Goal: Use online tool/utility: Utilize a website feature to perform a specific function

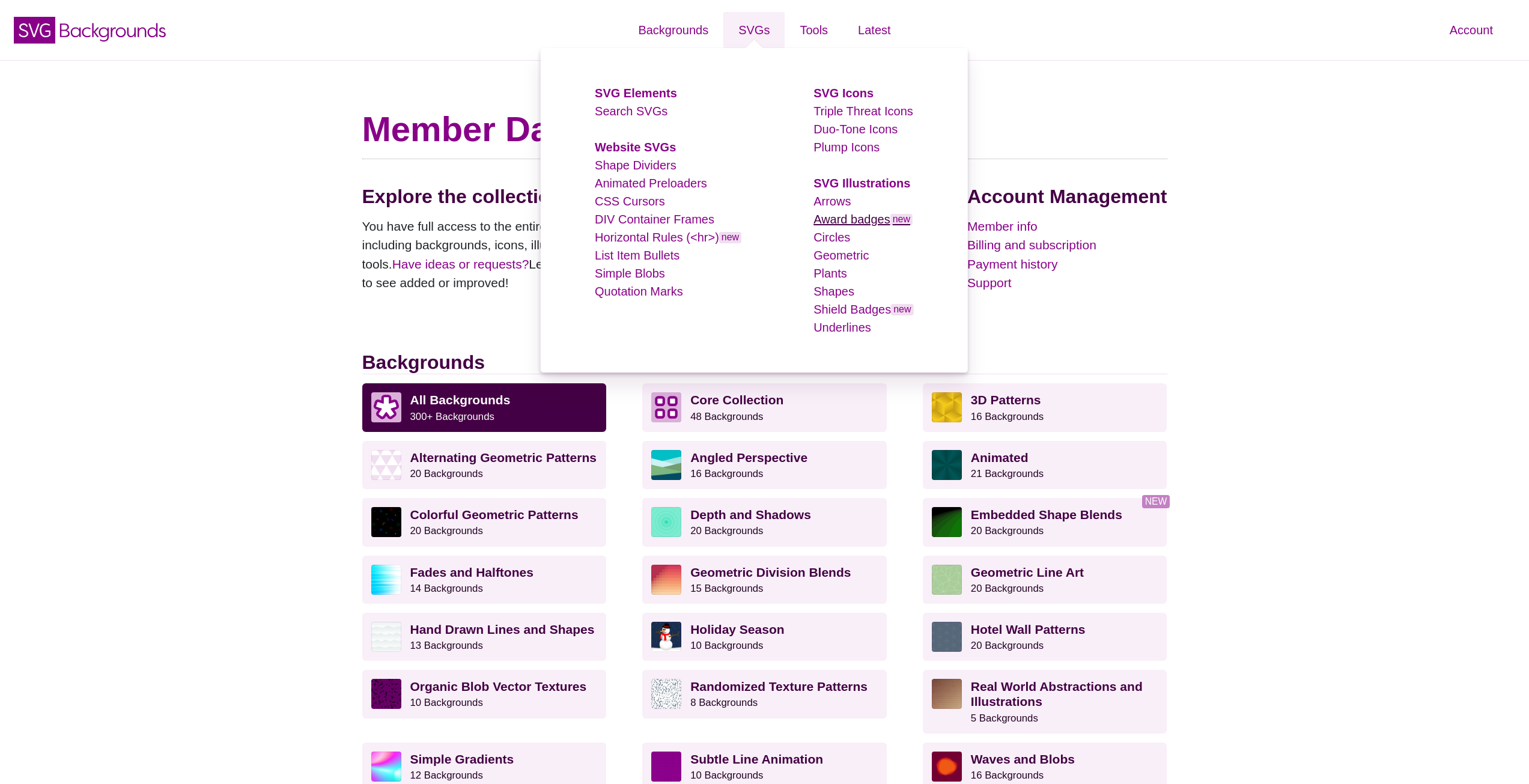
click at [858, 222] on link "Award badges new" at bounding box center [863, 220] width 99 height 13
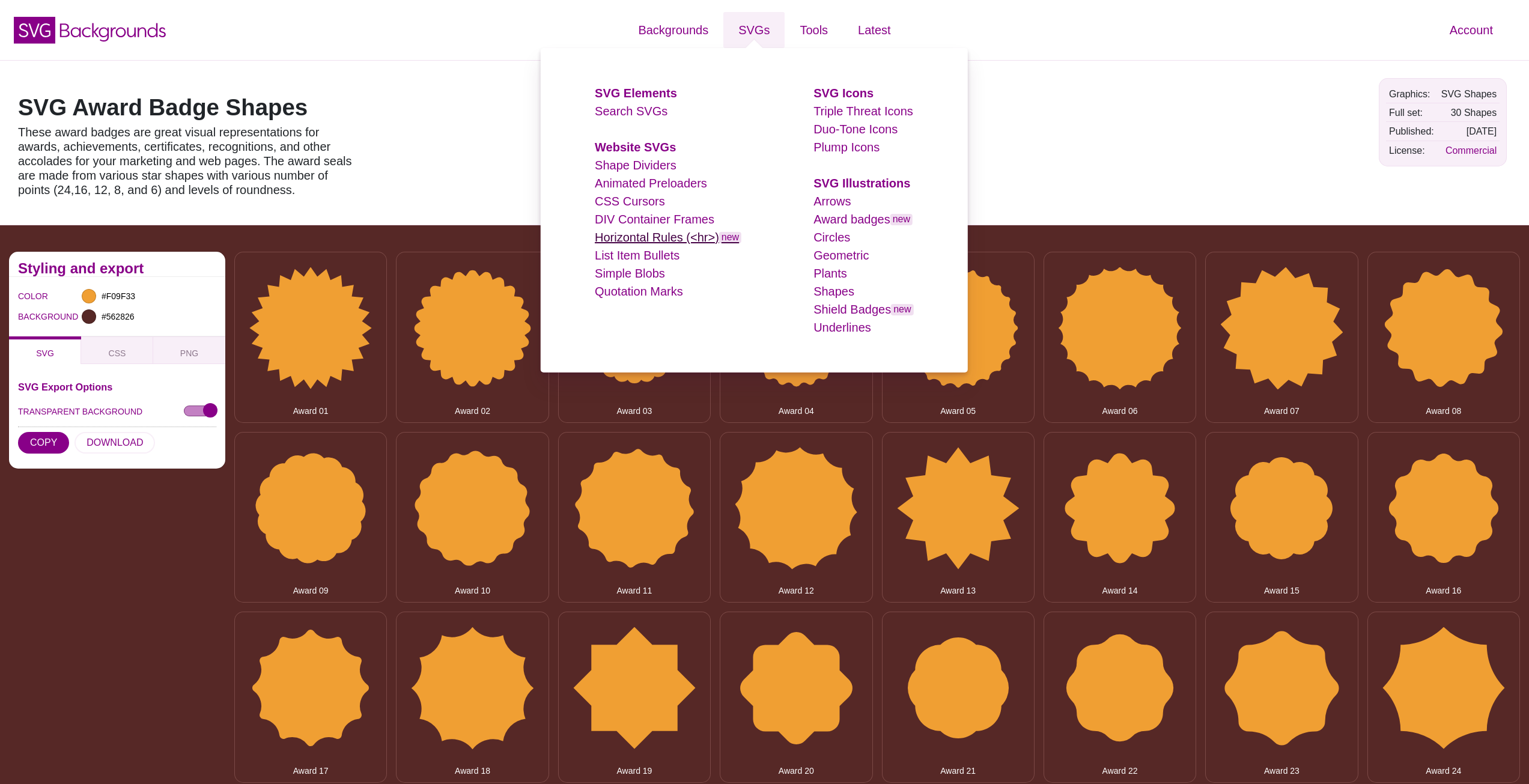
click at [690, 242] on link "Horizontal Rules (<hr>) new" at bounding box center [668, 237] width 147 height 13
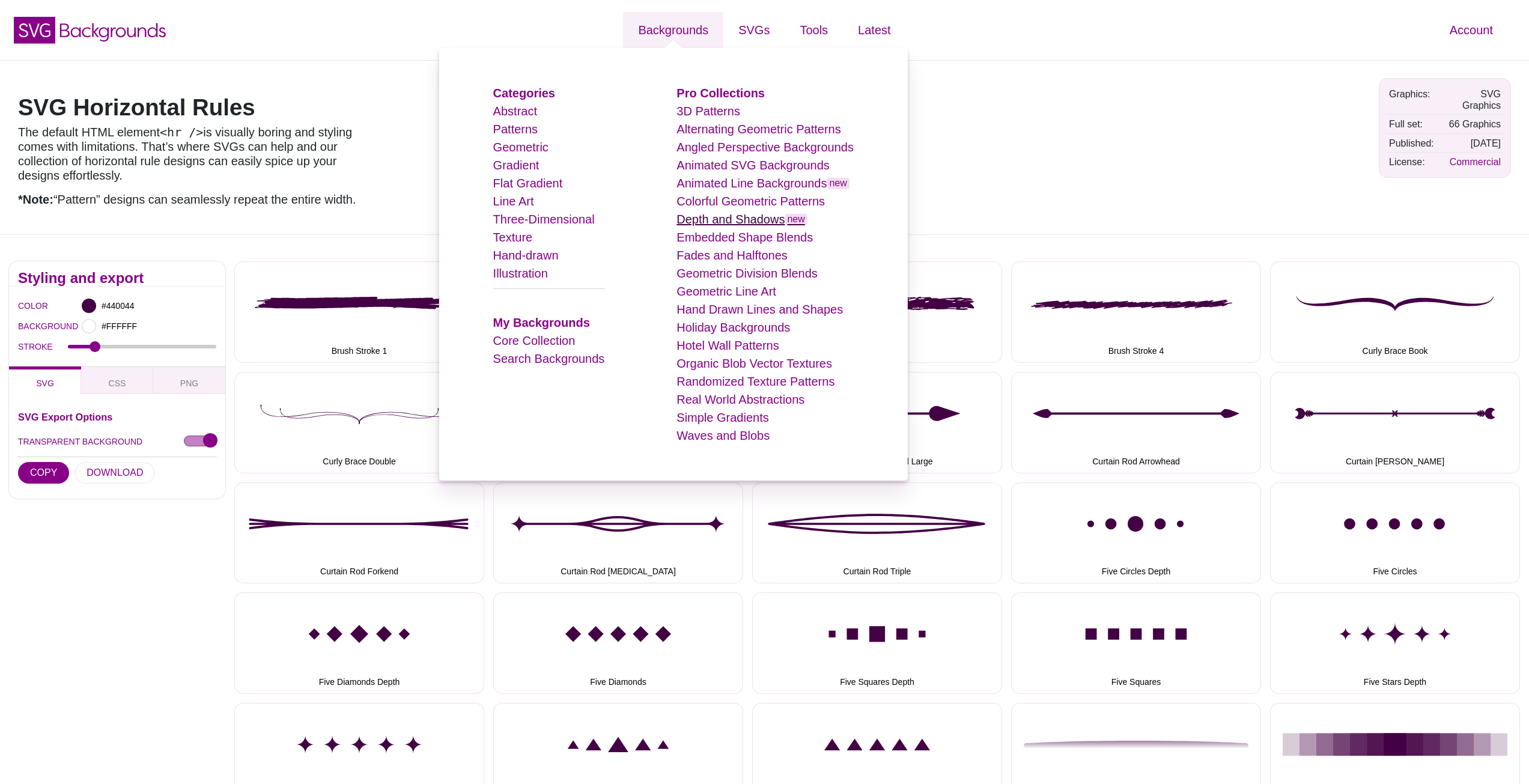
click at [746, 219] on link "Depth and Shadows new" at bounding box center [742, 220] width 131 height 13
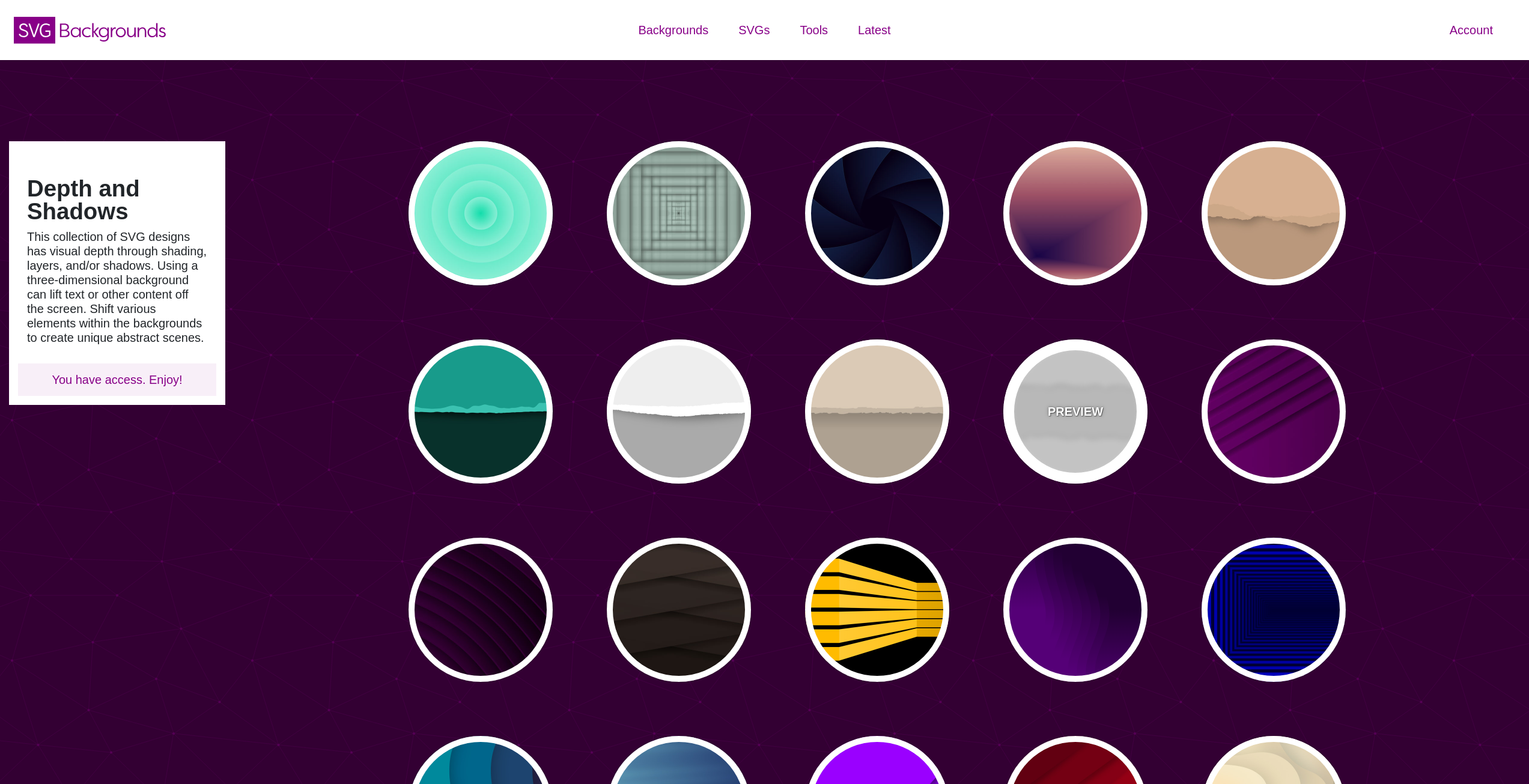
click at [1079, 380] on div "PREVIEW" at bounding box center [1075, 412] width 144 height 144
type input "#EEEEEE"
type input "#000000"
type input "0"
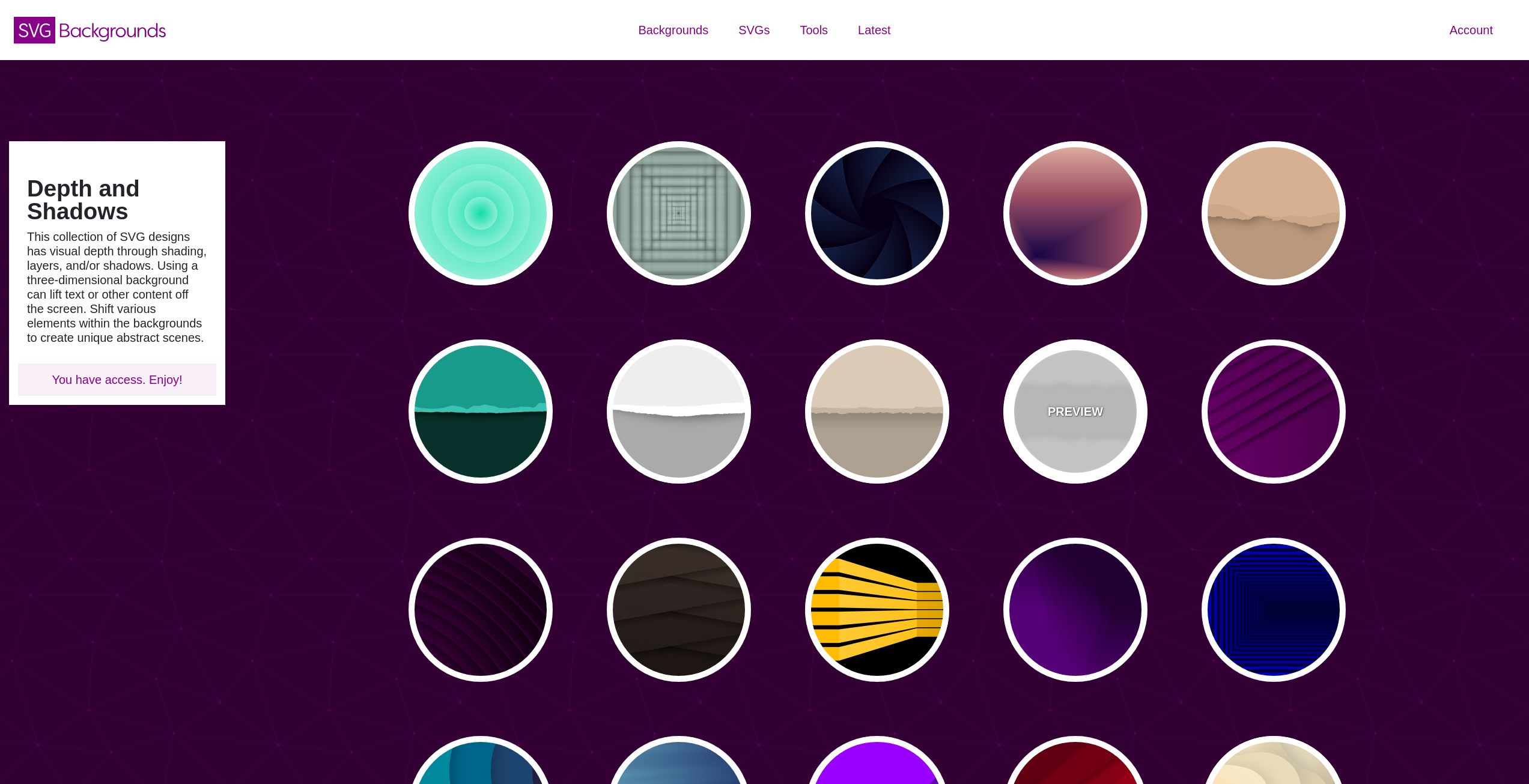
type input "0.2"
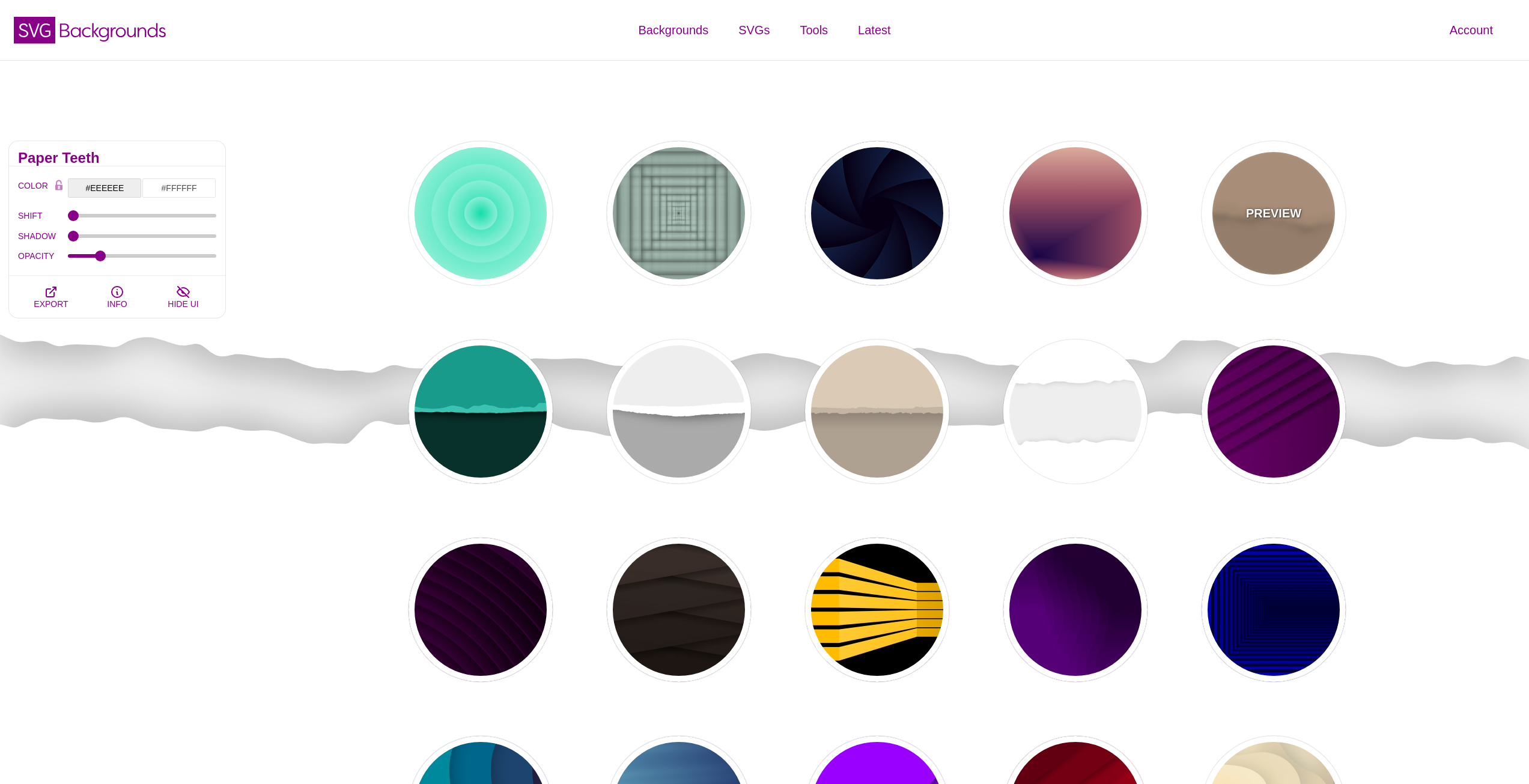
click at [1247, 253] on div "PREVIEW" at bounding box center [1274, 213] width 144 height 144
type input "#BA987C"
type input "#D7B090"
type input "#CCA788"
type input "0"
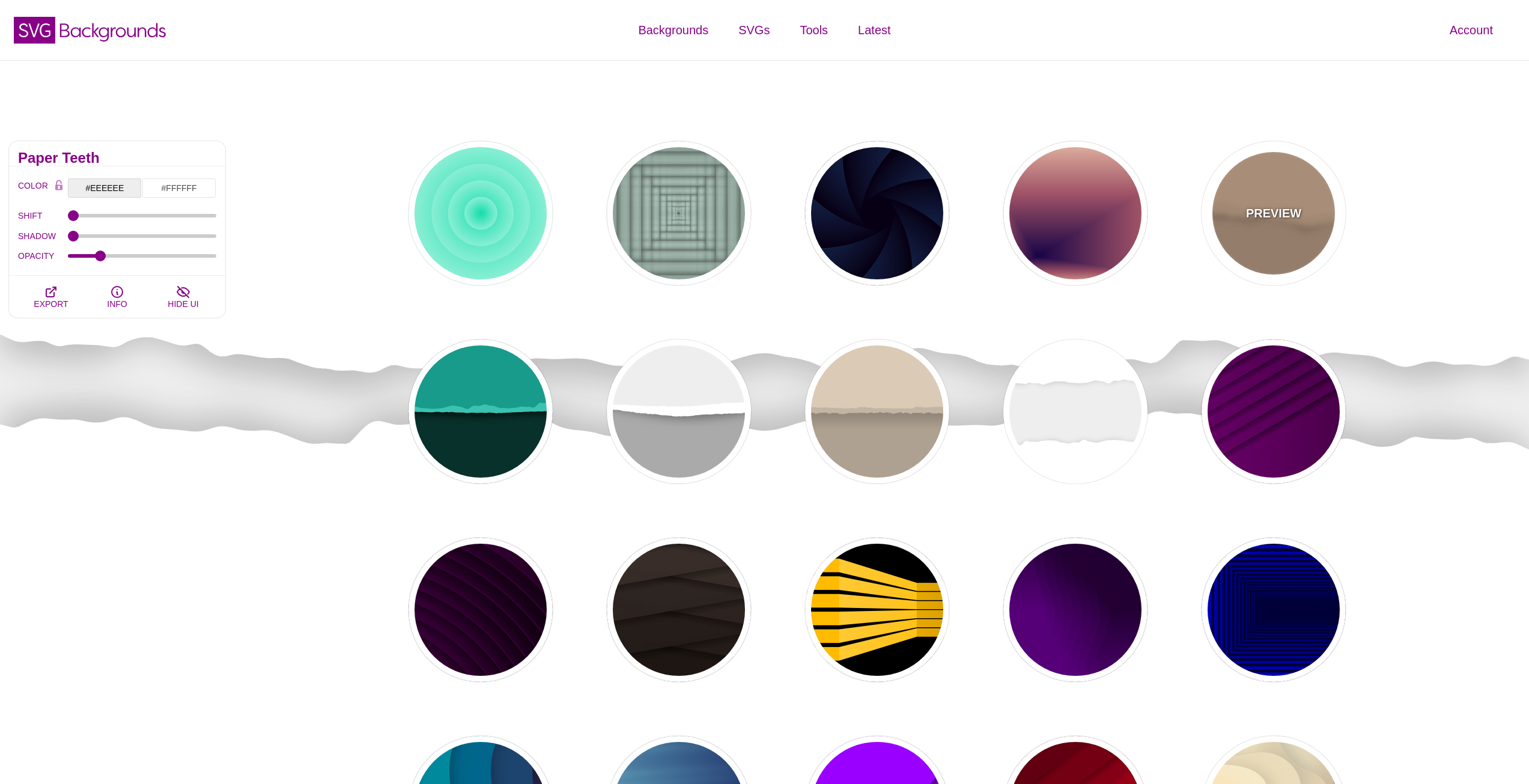
type input "0.5"
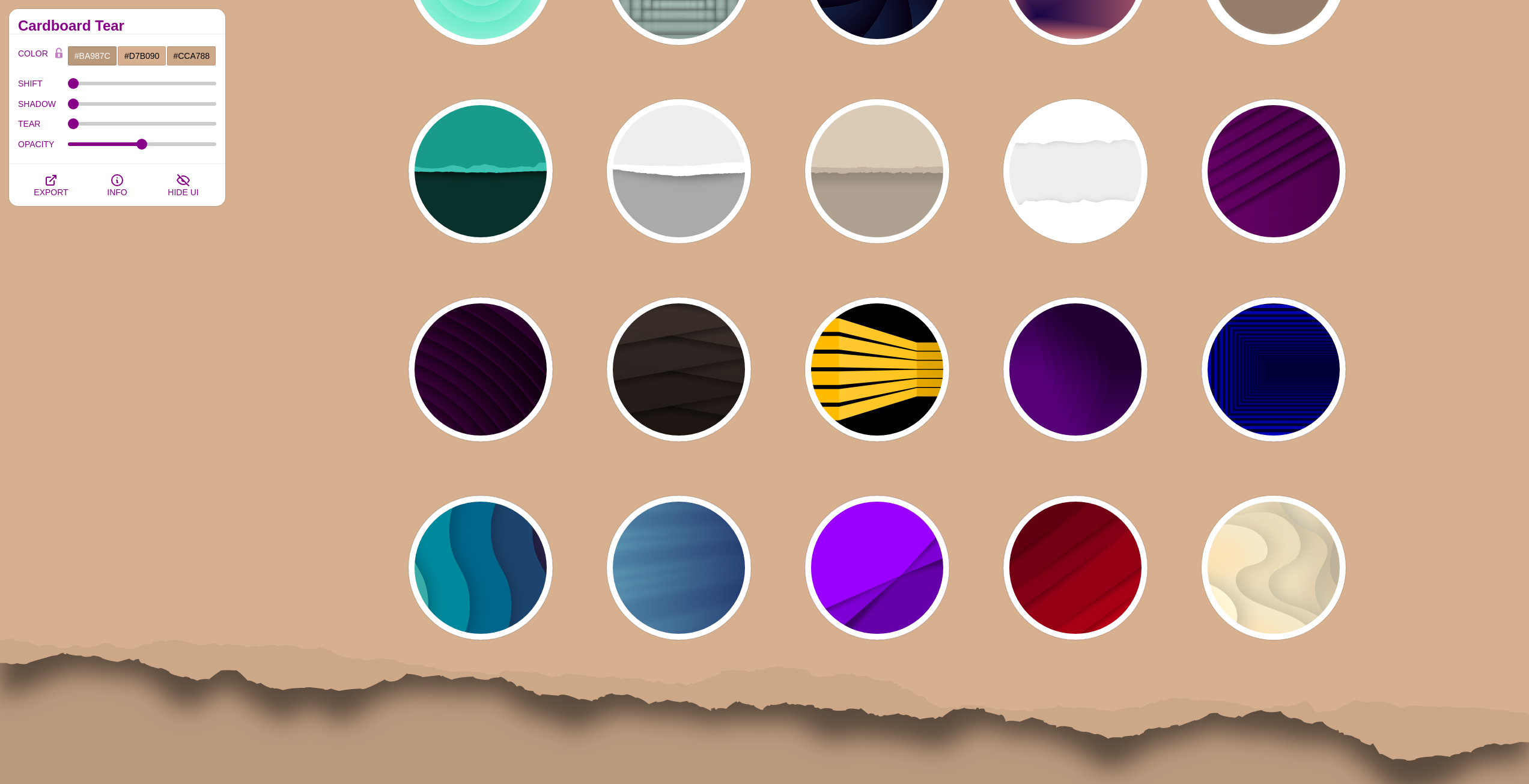
scroll to position [180, 0]
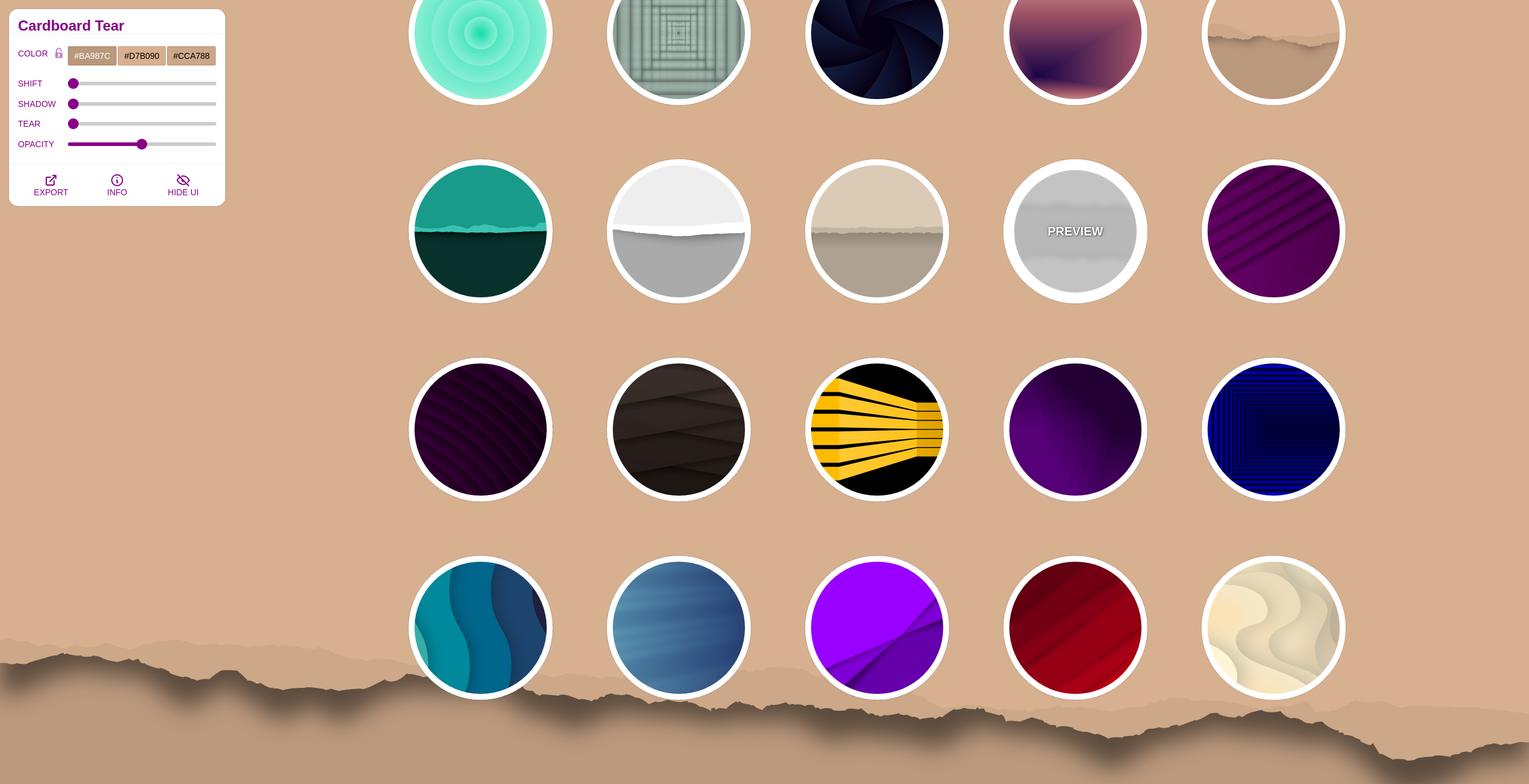
click at [1073, 251] on div "PREVIEW" at bounding box center [1075, 231] width 144 height 144
type input "#EEEEEE"
type input "#FFFFFF"
type input "0.2"
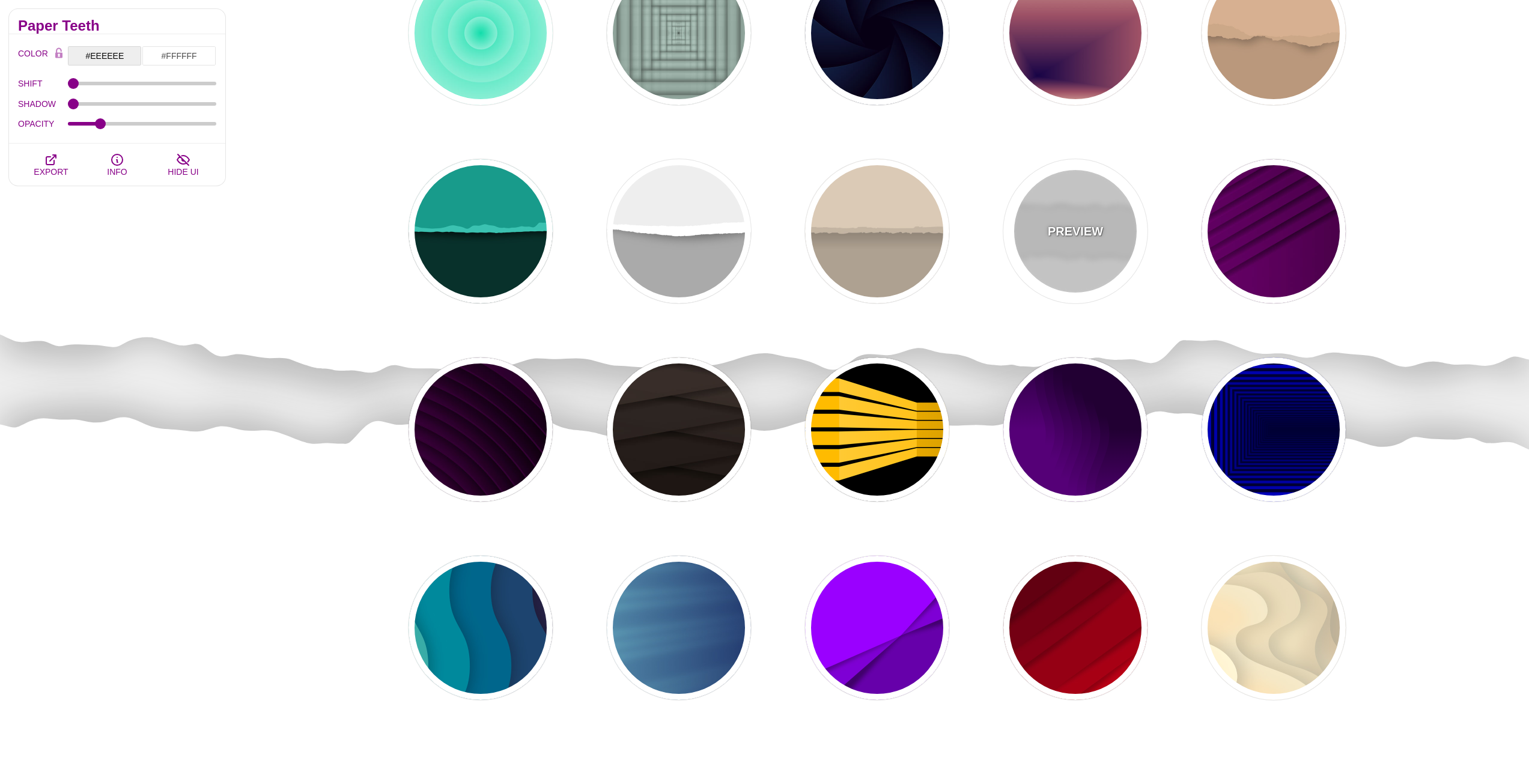
scroll to position [60, 0]
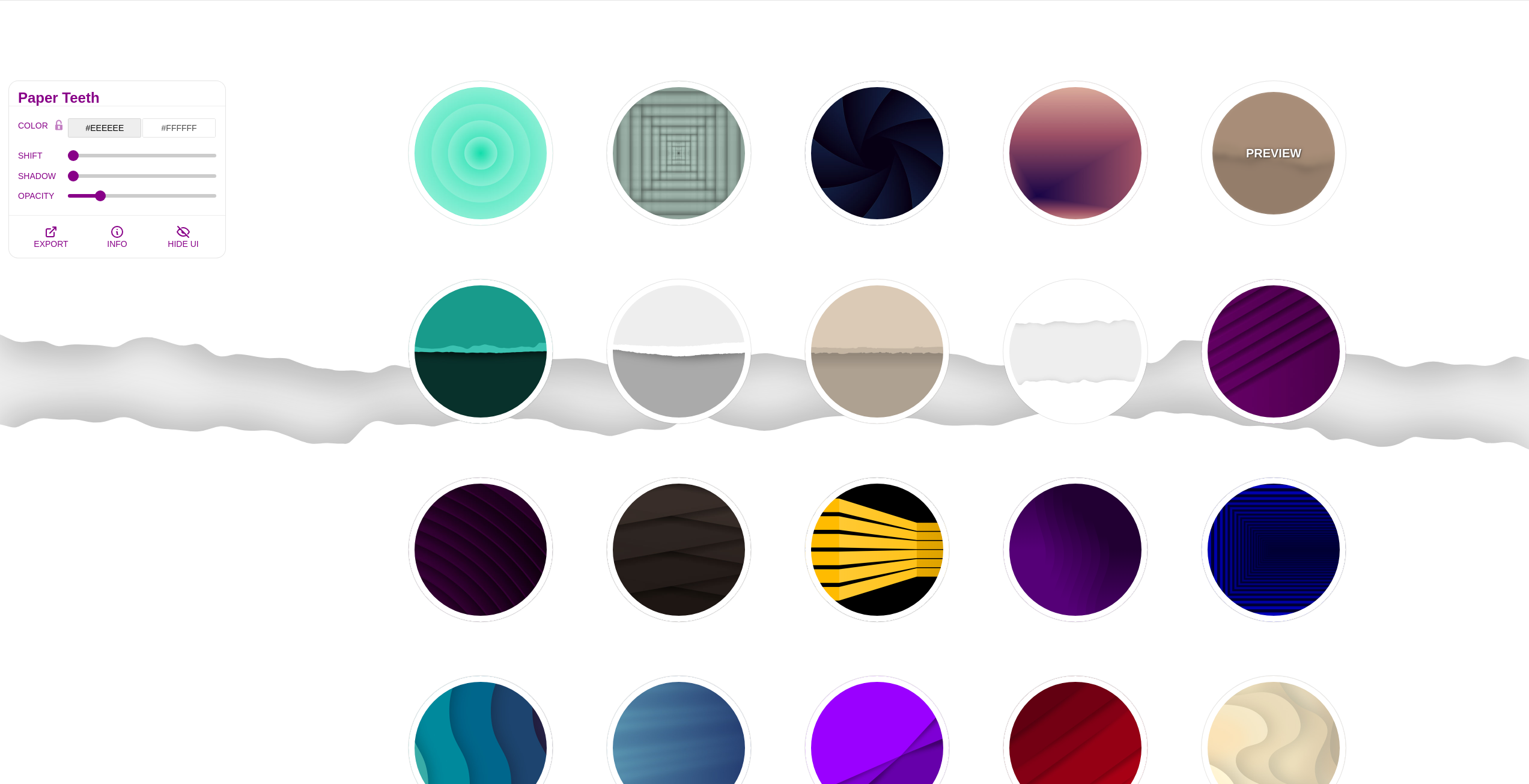
click at [1236, 188] on div "PREVIEW" at bounding box center [1274, 153] width 144 height 144
type input "#BA987C"
type input "#D7B090"
type input "0"
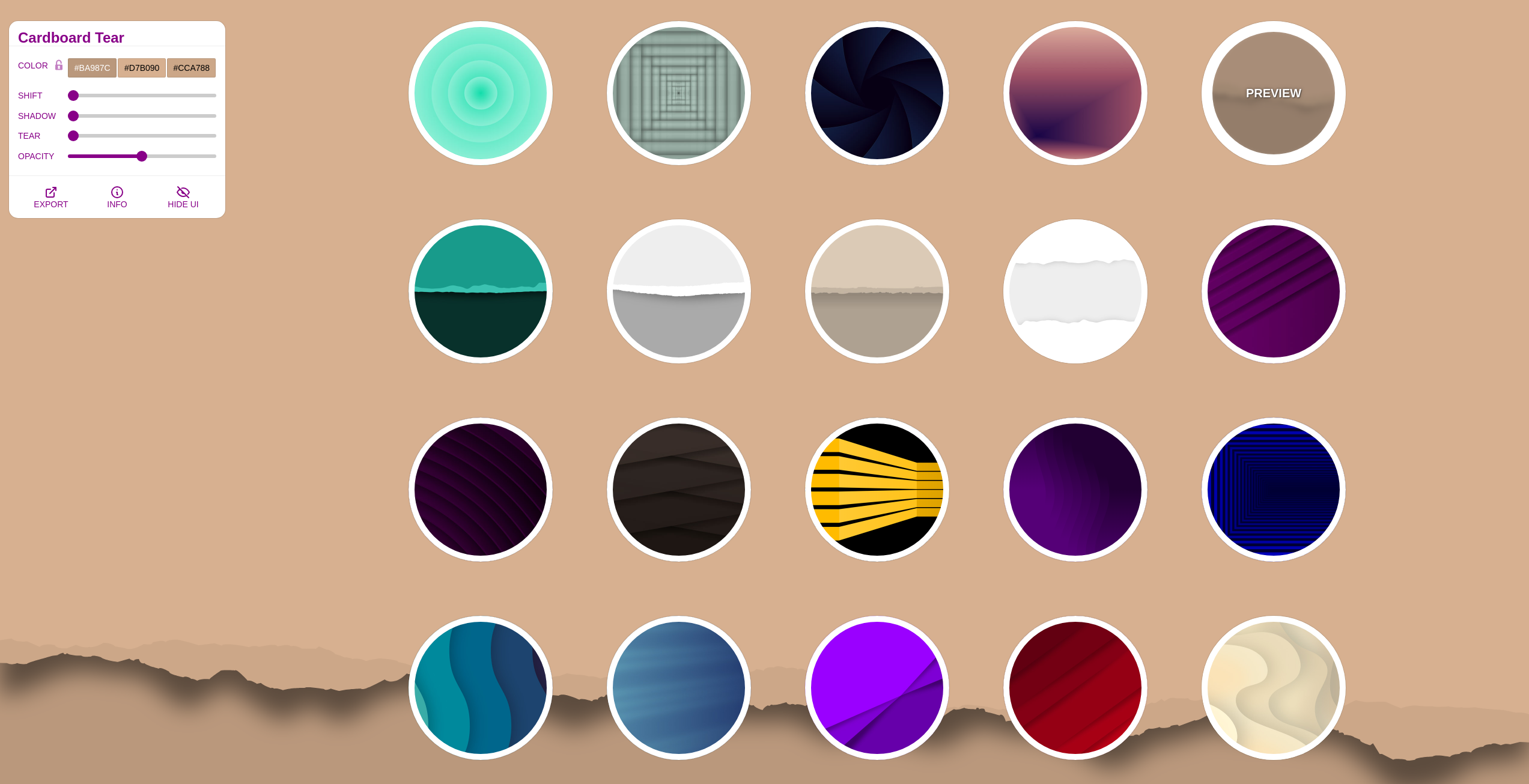
scroll to position [180, 0]
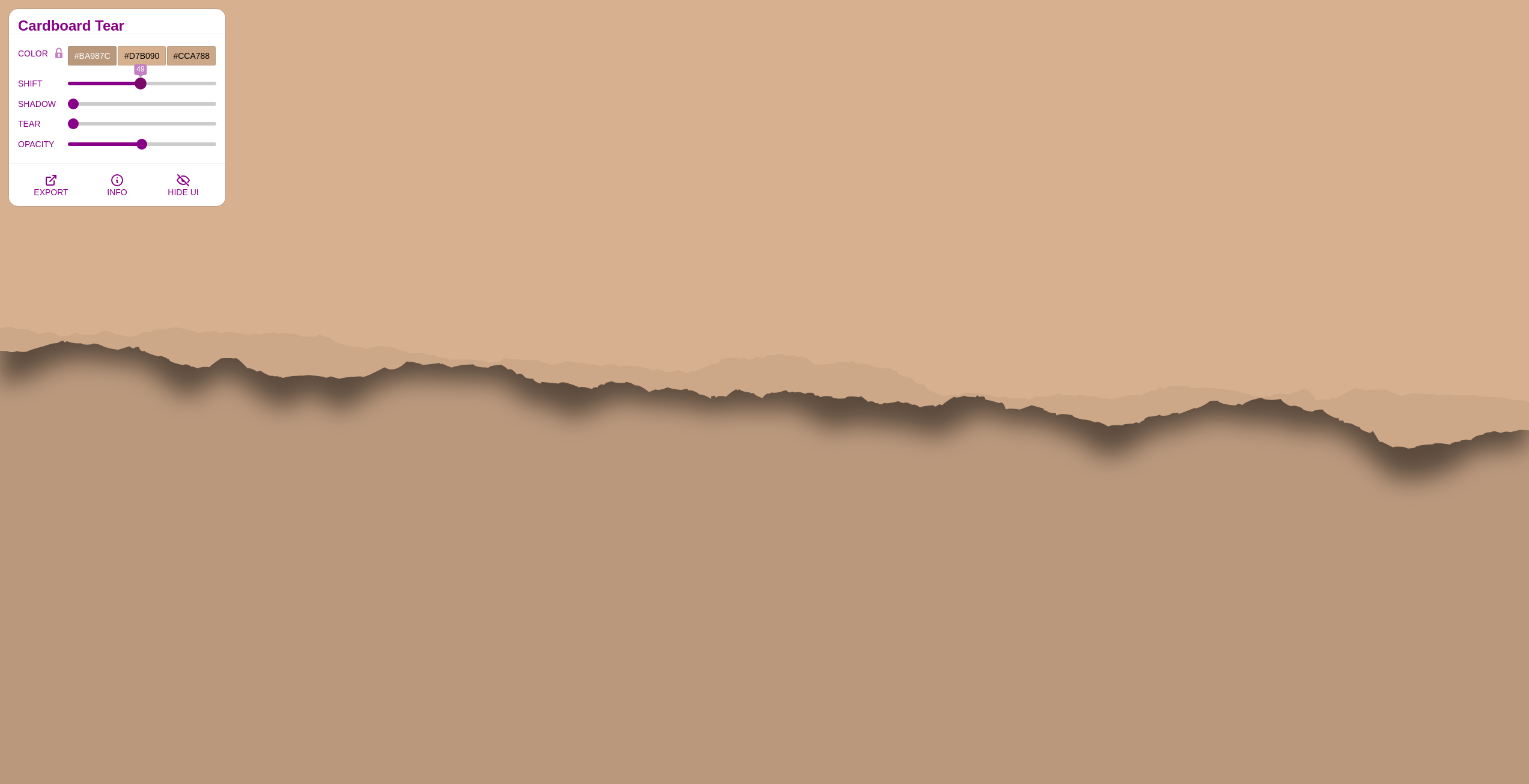
drag, startPoint x: 71, startPoint y: 83, endPoint x: 141, endPoint y: 82, distance: 70.0
type input "49"
click at [141, 82] on input "SHIFT" at bounding box center [143, 84] width 149 height 5
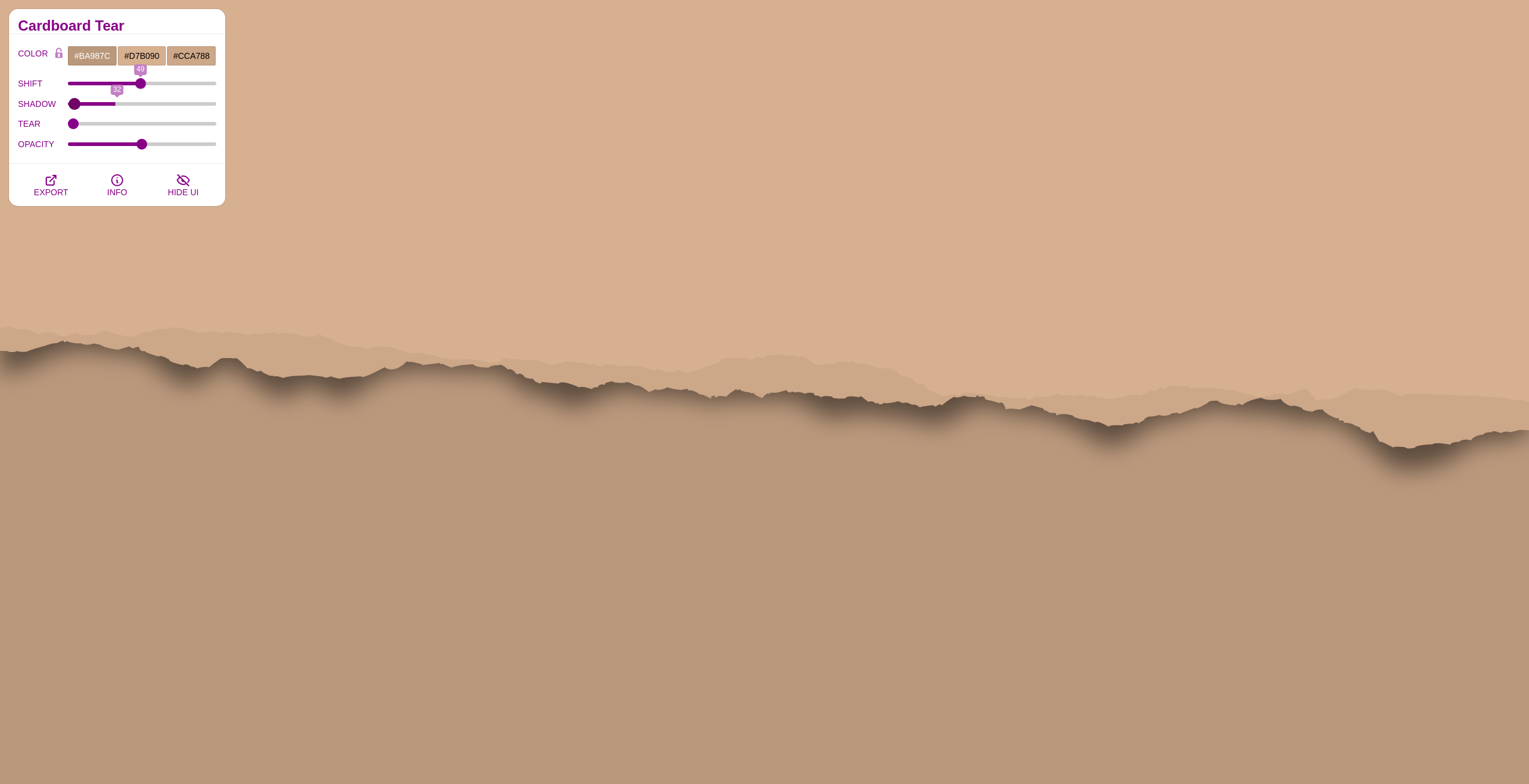
type input "0"
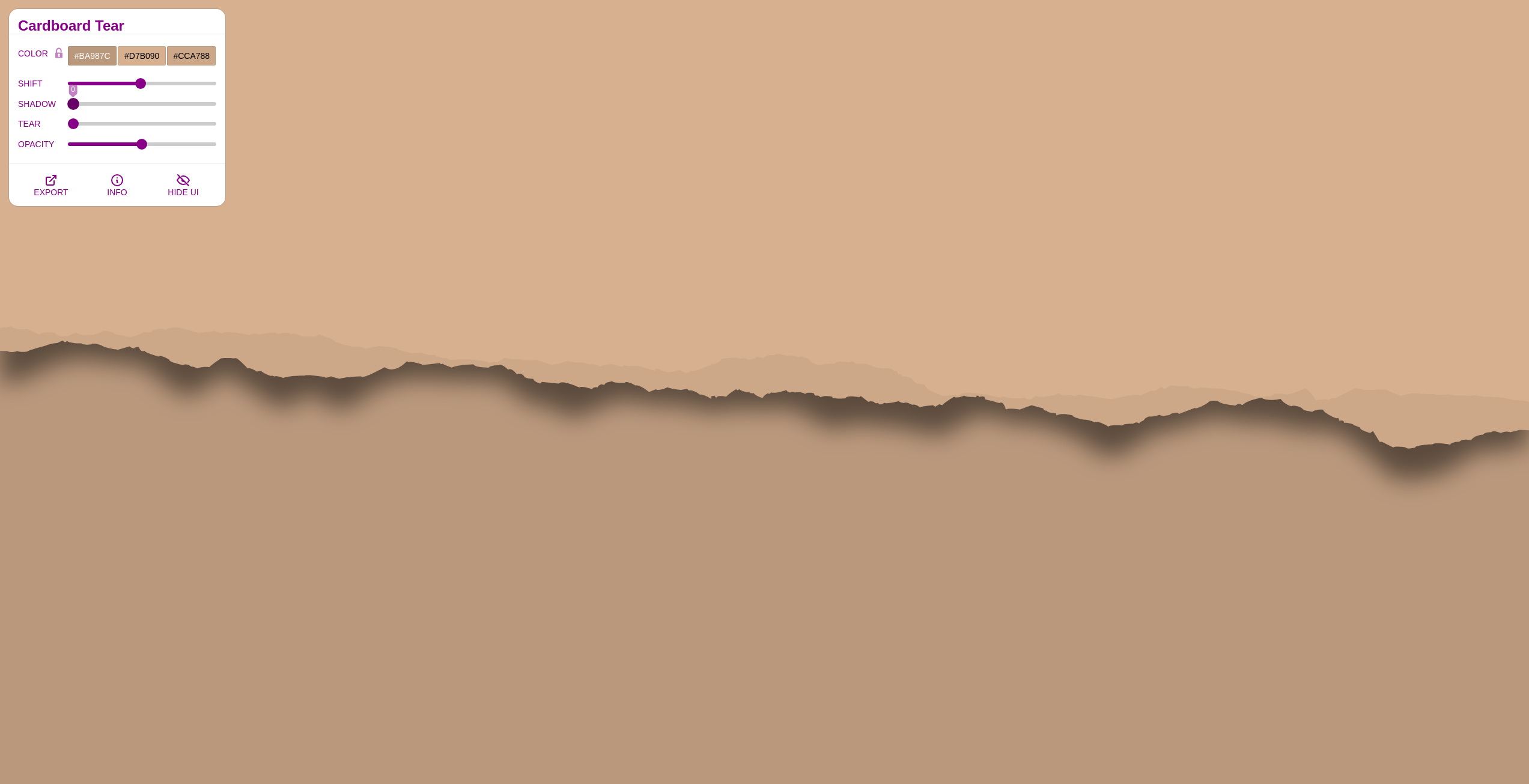
drag, startPoint x: 70, startPoint y: 105, endPoint x: 41, endPoint y: 105, distance: 29.0
click at [68, 105] on input "SHADOW" at bounding box center [143, 104] width 149 height 5
drag, startPoint x: 78, startPoint y: 124, endPoint x: 107, endPoint y: 124, distance: 29.0
type input "25"
click at [107, 124] on input "TEAR" at bounding box center [143, 124] width 149 height 5
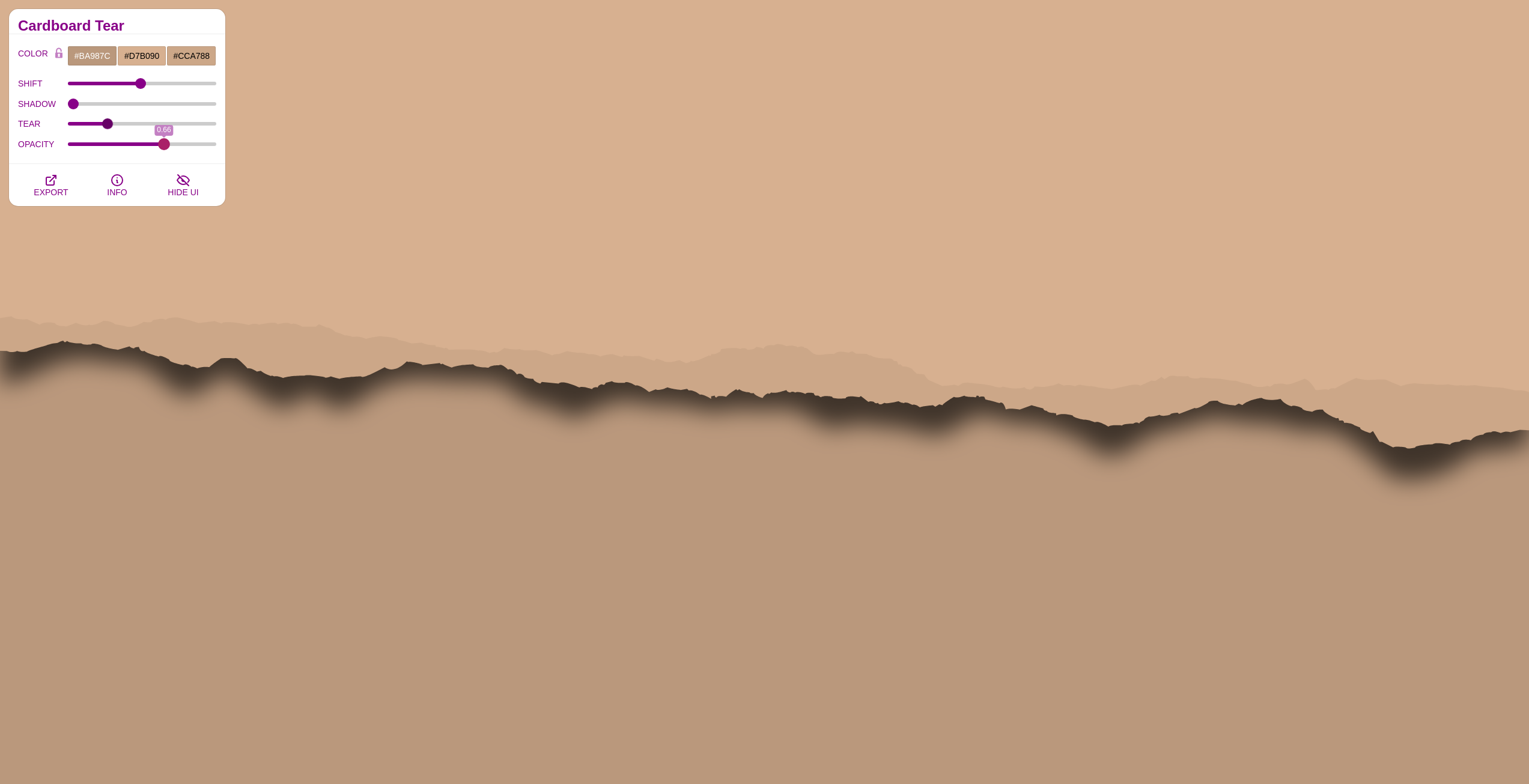
drag, startPoint x: 141, startPoint y: 145, endPoint x: 164, endPoint y: 143, distance: 23.1
type input "0.66"
click at [164, 143] on input "OPACITY" at bounding box center [143, 144] width 149 height 5
